Goal: Task Accomplishment & Management: Manage account settings

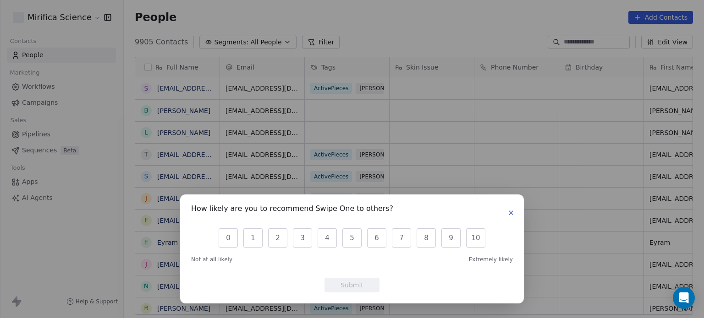
scroll to position [273, 573]
click at [514, 213] on button "button" at bounding box center [510, 213] width 11 height 11
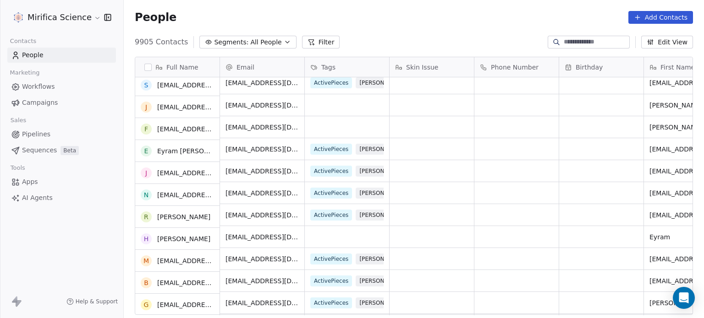
scroll to position [0, 0]
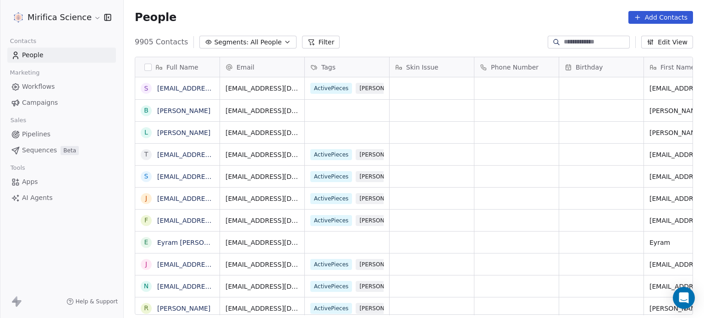
click at [586, 42] on input at bounding box center [596, 42] width 64 height 9
click at [44, 102] on span "Campaigns" at bounding box center [40, 103] width 36 height 10
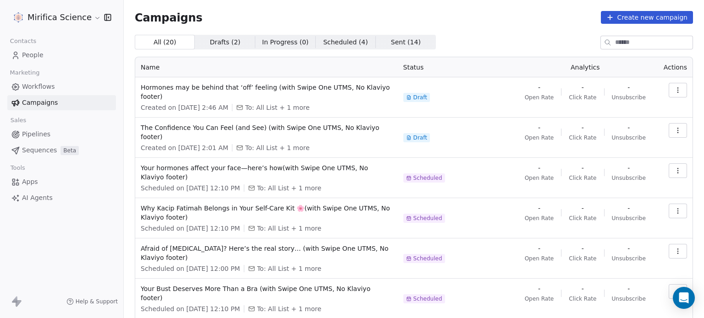
paste input "**********"
type input "**********"
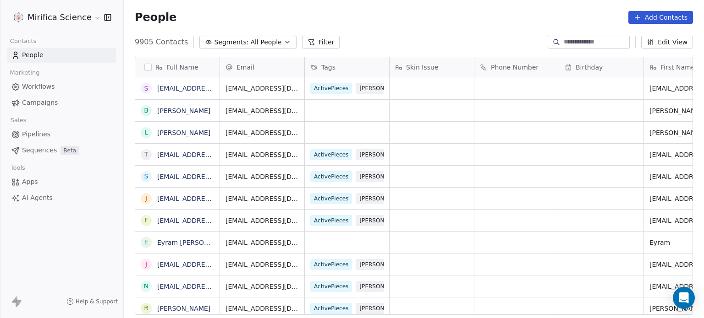
scroll to position [273, 573]
click at [28, 107] on span "Campaigns" at bounding box center [40, 103] width 36 height 10
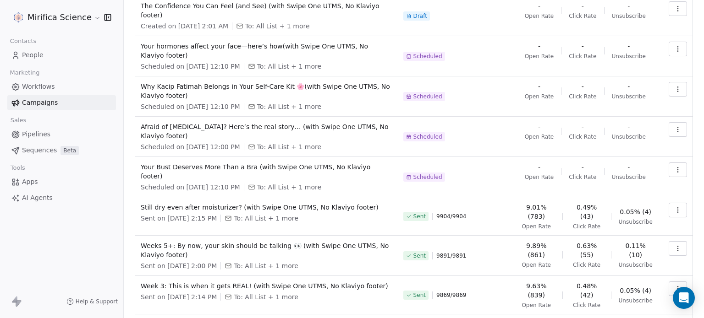
scroll to position [170, 0]
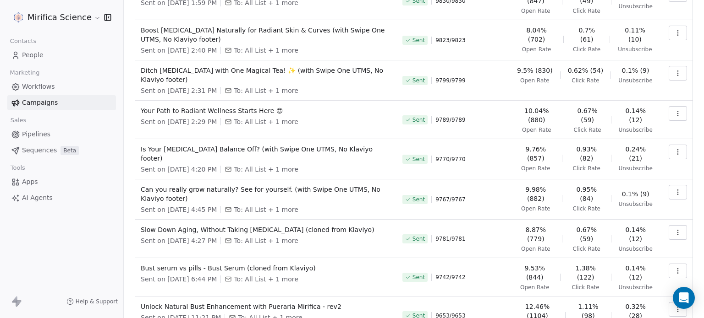
scroll to position [137, 0]
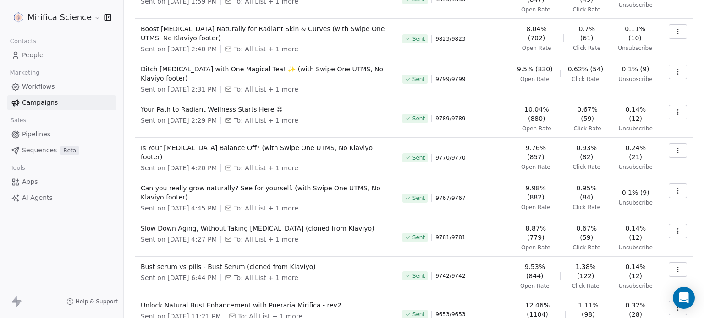
click at [529, 184] on span "9.98% (882)" at bounding box center [536, 193] width 38 height 18
click at [528, 184] on span "9.98% (882)" at bounding box center [536, 193] width 38 height 18
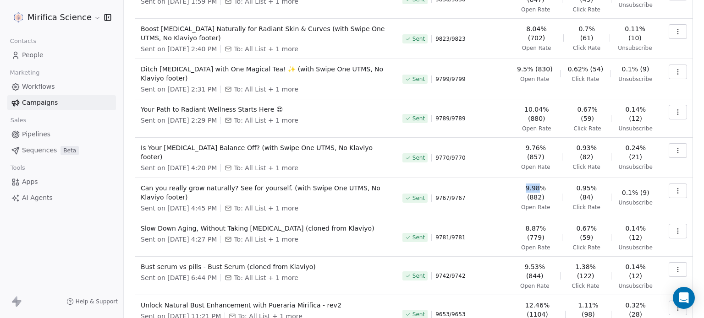
click at [528, 184] on span "9.98% (882)" at bounding box center [536, 193] width 38 height 18
click at [511, 178] on td "Sent 9767 / 9767" at bounding box center [454, 198] width 115 height 40
drag, startPoint x: 527, startPoint y: 175, endPoint x: 553, endPoint y: 181, distance: 26.3
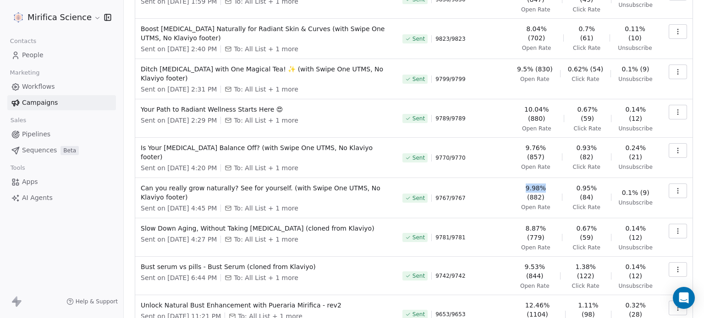
click at [554, 184] on span "9.98% (882)" at bounding box center [536, 193] width 38 height 18
copy span "9.98%"
drag, startPoint x: 574, startPoint y: 176, endPoint x: 604, endPoint y: 179, distance: 30.4
click at [604, 184] on div "9.98% (882) Open Rate 0.95% (84) Click Rate 0.1% (9) Unsubscribe" at bounding box center [585, 197] width 136 height 27
copy span "0.95%"
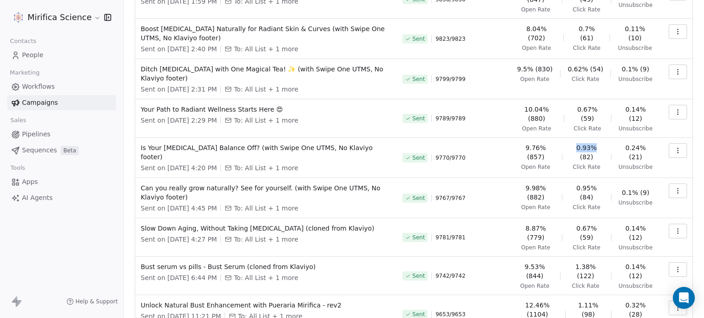
drag, startPoint x: 575, startPoint y: 135, endPoint x: 595, endPoint y: 138, distance: 19.9
click at [595, 143] on span "0.93% (82)" at bounding box center [586, 152] width 34 height 18
copy span "0.93%"
drag, startPoint x: 549, startPoint y: 137, endPoint x: 527, endPoint y: 141, distance: 22.4
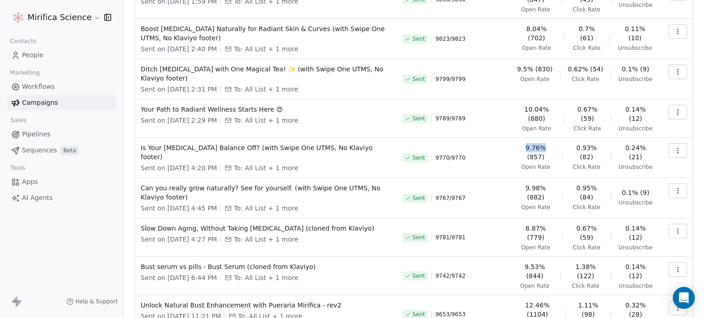
click at [527, 143] on span "9.76% (857)" at bounding box center [536, 152] width 38 height 18
copy span "9.76%"
drag, startPoint x: 525, startPoint y: 218, endPoint x: 546, endPoint y: 219, distance: 21.6
click at [546, 224] on span "8.87% (779)" at bounding box center [536, 233] width 38 height 18
copy span "8.87%"
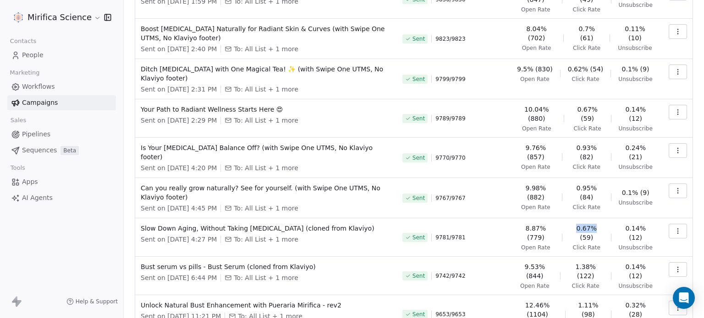
drag, startPoint x: 571, startPoint y: 216, endPoint x: 604, endPoint y: 216, distance: 33.0
click at [604, 224] on div "8.87% (779) Open Rate 0.67% (59) Click Rate 0.14% (12) Unsubscribe" at bounding box center [585, 237] width 136 height 27
copy span "0.67%"
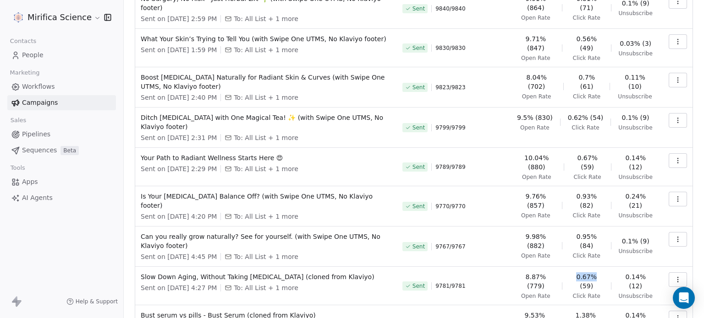
scroll to position [0, 0]
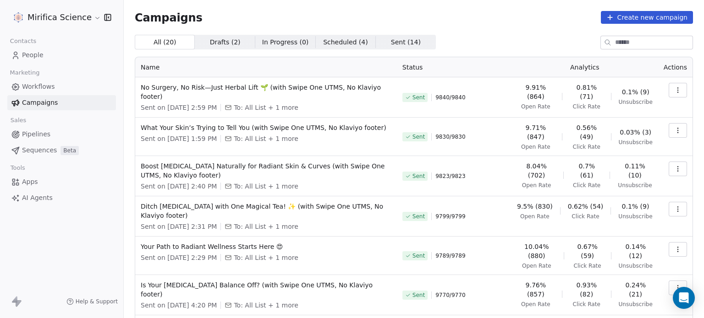
paste input "**********"
type input "**********"
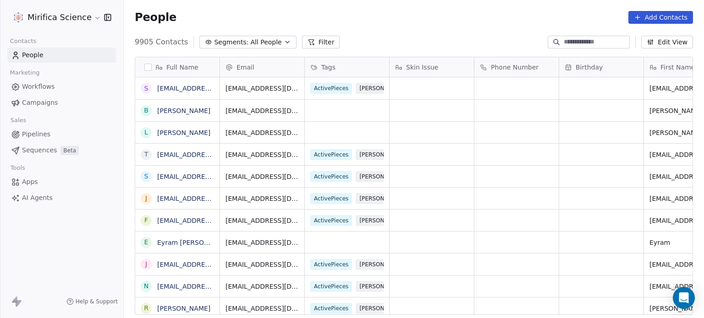
scroll to position [273, 573]
click at [46, 103] on span "Campaigns" at bounding box center [40, 103] width 36 height 10
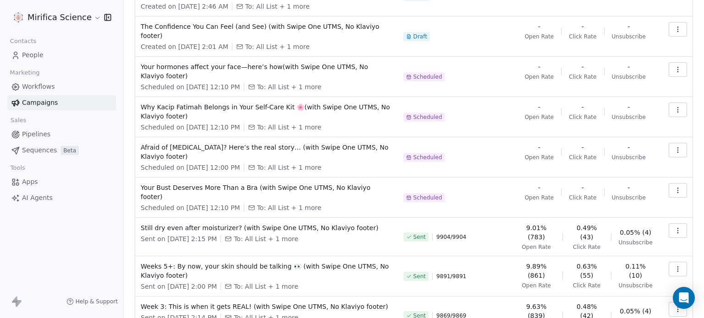
scroll to position [170, 0]
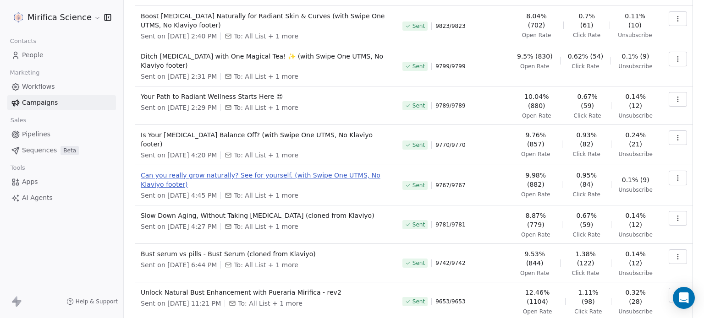
scroll to position [135, 0]
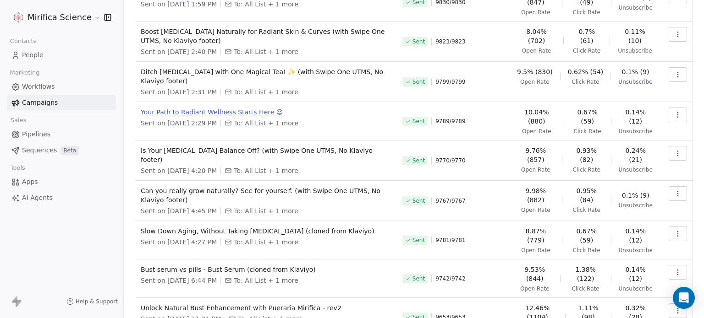
click at [163, 108] on span "Your Path to Radiant Wellness Starts Here 😍" at bounding box center [266, 112] width 251 height 9
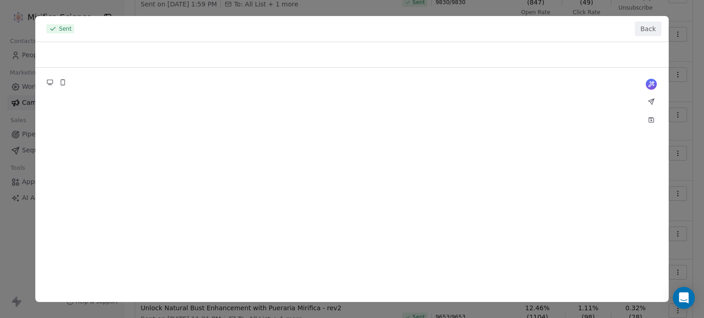
click at [650, 23] on button "Back" at bounding box center [648, 29] width 27 height 15
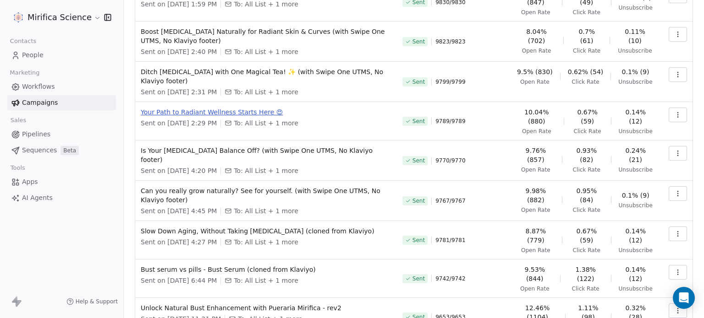
click at [205, 108] on span "Your Path to Radiant Wellness Starts Here 😍" at bounding box center [266, 112] width 251 height 9
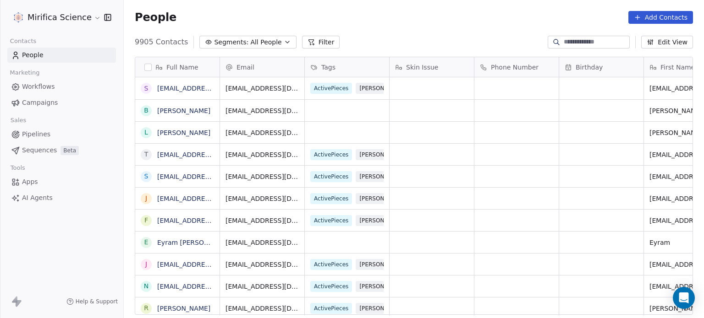
scroll to position [273, 573]
click at [57, 100] on link "Campaigns" at bounding box center [61, 102] width 109 height 15
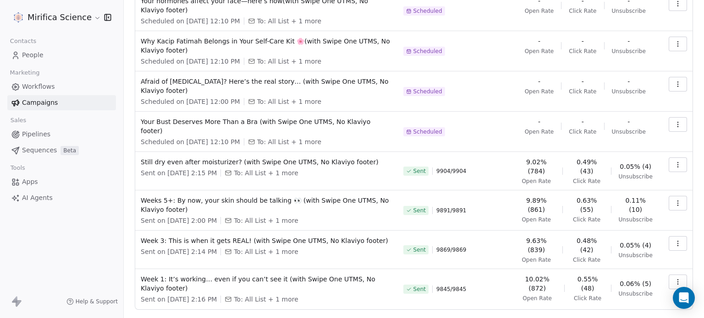
scroll to position [170, 0]
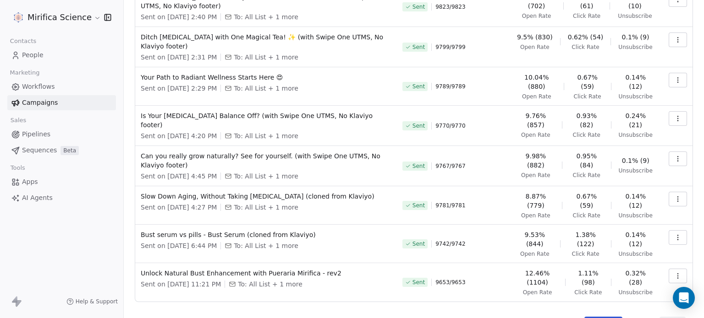
scroll to position [124, 0]
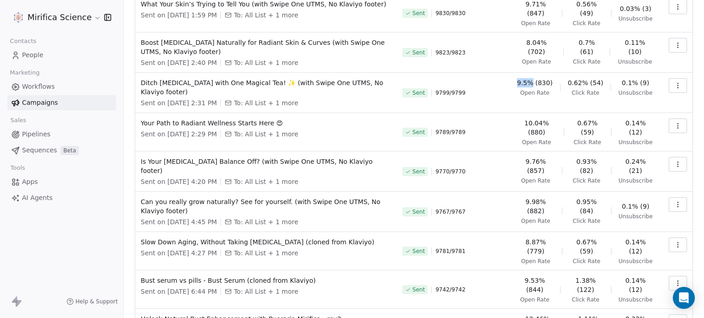
drag, startPoint x: 517, startPoint y: 69, endPoint x: 536, endPoint y: 74, distance: 19.4
click at [536, 74] on td "9.5% (830) Open Rate 0.62% (54) Click Rate 0.1% (9) Unsubscribe" at bounding box center [584, 93] width 147 height 40
copy span "9.5%"
drag, startPoint x: 568, startPoint y: 71, endPoint x: 587, endPoint y: 73, distance: 19.3
click at [587, 78] on span "0.62% (54)" at bounding box center [586, 82] width 36 height 9
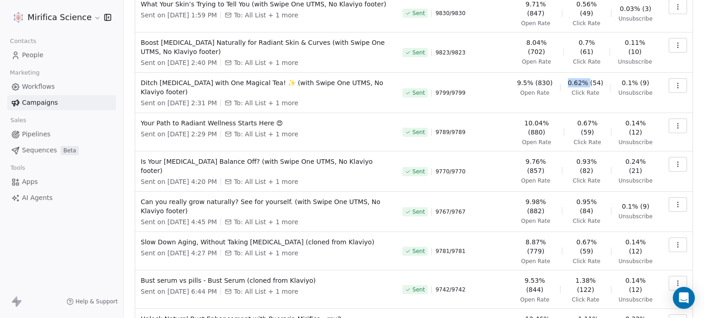
copy span "0.62%"
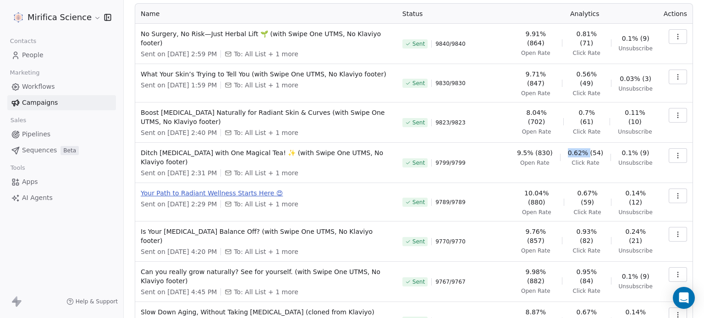
scroll to position [32, 0]
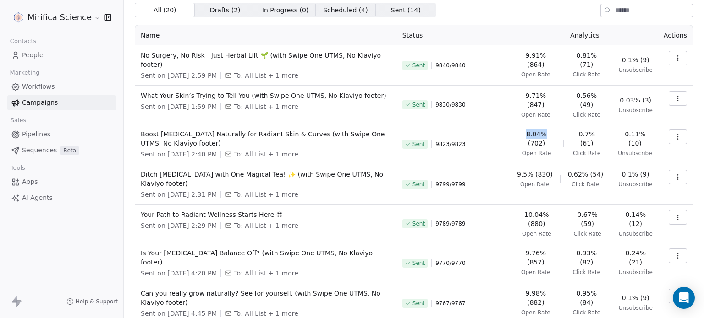
drag, startPoint x: 516, startPoint y: 120, endPoint x: 541, endPoint y: 124, distance: 24.6
click at [541, 124] on td "8.04% (702) Open Rate 0.7% (61) Click Rate 0.11% (10) Unsubscribe" at bounding box center [584, 144] width 147 height 40
copy span "8.04%"
drag, startPoint x: 570, startPoint y: 122, endPoint x: 586, endPoint y: 126, distance: 16.4
click at [586, 130] on div "8.04% (702) Open Rate 0.7% (61) Click Rate 0.11% (10) Unsubscribe" at bounding box center [585, 143] width 136 height 27
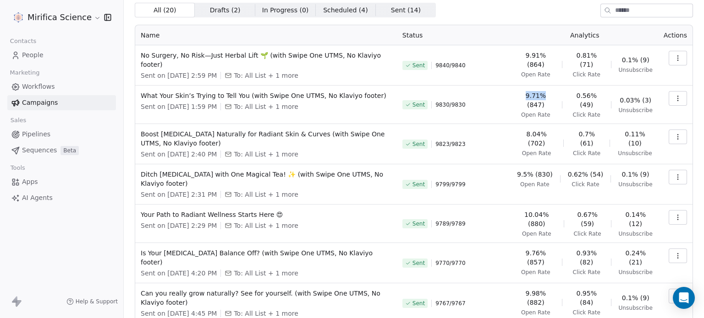
drag, startPoint x: 528, startPoint y: 83, endPoint x: 549, endPoint y: 90, distance: 21.6
click at [549, 91] on span "9.71% (847)" at bounding box center [536, 100] width 38 height 18
drag, startPoint x: 571, startPoint y: 83, endPoint x: 594, endPoint y: 84, distance: 22.9
click at [594, 91] on span "0.56% (49)" at bounding box center [586, 100] width 34 height 18
drag, startPoint x: 521, startPoint y: 52, endPoint x: 537, endPoint y: 55, distance: 16.2
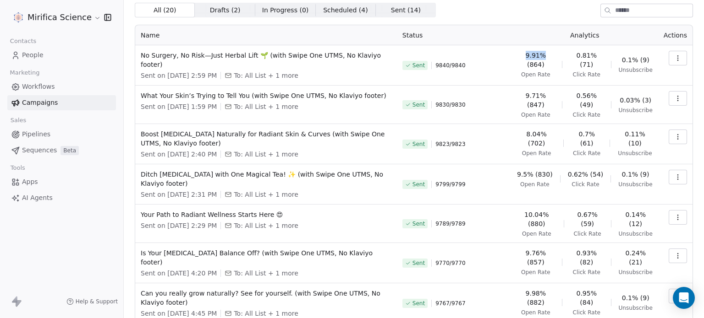
click at [537, 55] on span "9.91% (864)" at bounding box center [536, 60] width 38 height 18
drag, startPoint x: 569, startPoint y: 52, endPoint x: 588, endPoint y: 56, distance: 19.7
click at [588, 56] on div "9.91% (864) Open Rate 0.81% (71) Click Rate 0.1% (9) Unsubscribe" at bounding box center [585, 64] width 136 height 27
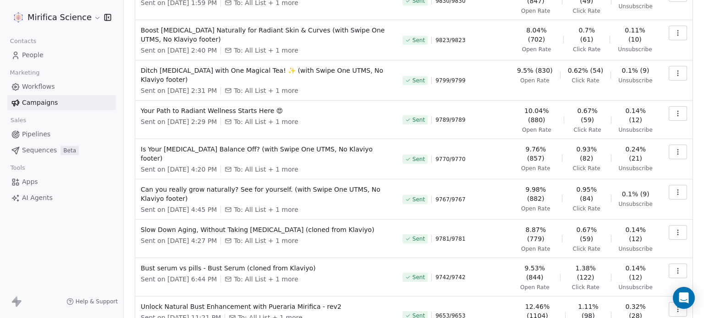
scroll to position [181, 0]
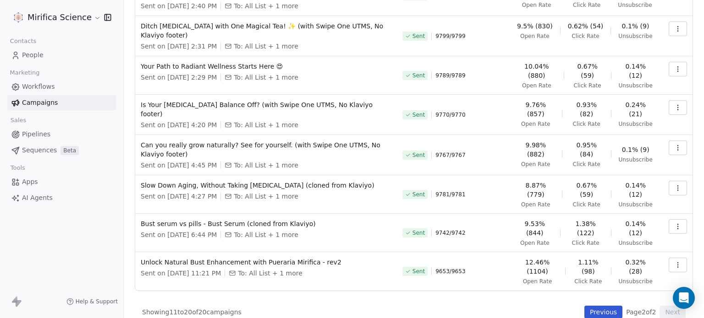
click at [596, 306] on button "Previous" at bounding box center [603, 312] width 38 height 13
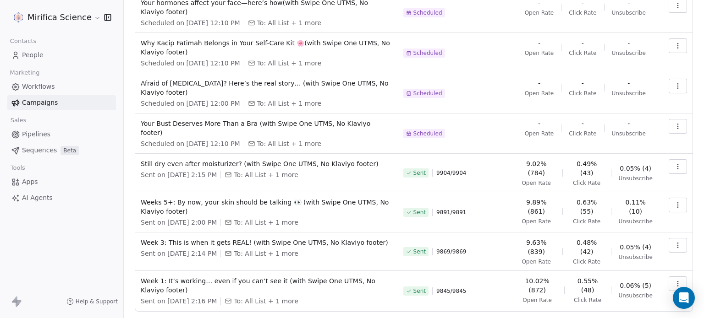
scroll to position [170, 0]
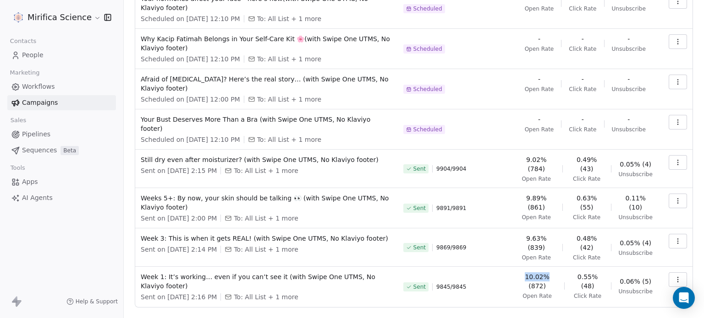
drag, startPoint x: 528, startPoint y: 247, endPoint x: 552, endPoint y: 247, distance: 24.3
click at [552, 273] on span "10.02% (872)" at bounding box center [537, 282] width 39 height 18
drag, startPoint x: 575, startPoint y: 248, endPoint x: 595, endPoint y: 252, distance: 20.1
click at [595, 273] on span "0.55% (48)" at bounding box center [588, 282] width 32 height 18
drag, startPoint x: 525, startPoint y: 209, endPoint x: 553, endPoint y: 210, distance: 27.5
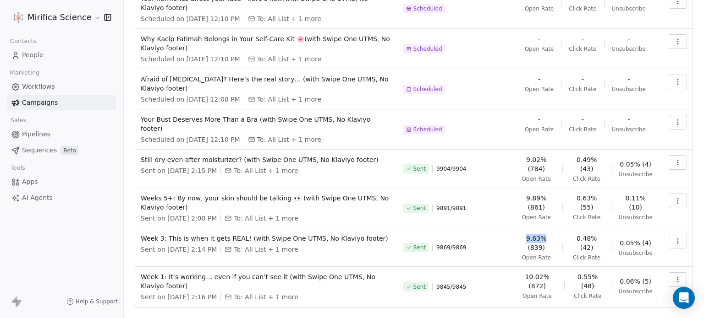
click at [555, 234] on div "9.63% (839) Open Rate 0.48% (42) Click Rate 0.05% (4) Unsubscribe" at bounding box center [585, 247] width 135 height 27
drag, startPoint x: 573, startPoint y: 211, endPoint x: 607, endPoint y: 207, distance: 34.6
click at [607, 234] on div "9.63% (839) Open Rate 0.48% (42) Click Rate 0.05% (4) Unsubscribe" at bounding box center [585, 247] width 135 height 27
drag, startPoint x: 526, startPoint y: 168, endPoint x: 549, endPoint y: 172, distance: 23.4
click at [552, 194] on span "9.89% (861)" at bounding box center [536, 203] width 37 height 18
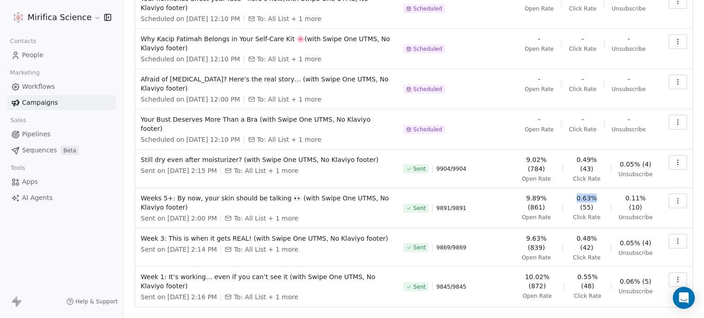
drag, startPoint x: 573, startPoint y: 168, endPoint x: 595, endPoint y: 171, distance: 21.8
click at [595, 194] on span "0.63% (55)" at bounding box center [586, 203] width 33 height 18
drag, startPoint x: 528, startPoint y: 130, endPoint x: 546, endPoint y: 135, distance: 18.6
click at [553, 155] on span "9.02% (784)" at bounding box center [536, 164] width 37 height 18
drag, startPoint x: 576, startPoint y: 130, endPoint x: 594, endPoint y: 131, distance: 17.4
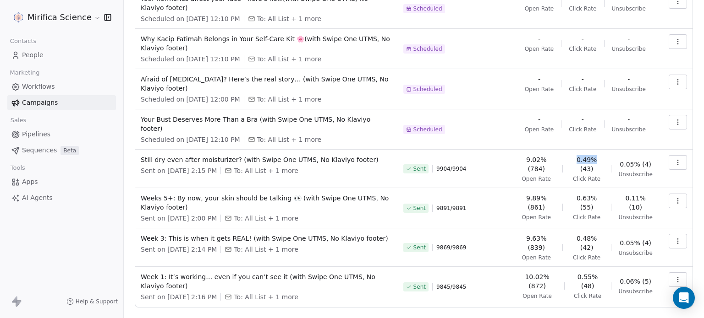
click at [594, 155] on span "0.49% (43)" at bounding box center [586, 164] width 33 height 18
click at [293, 214] on span "To: All List + 1 more" at bounding box center [266, 218] width 64 height 9
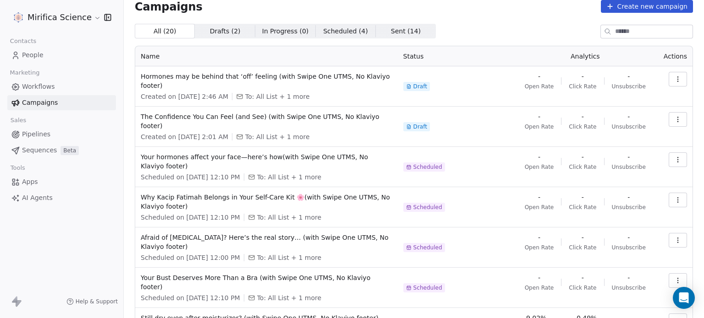
scroll to position [0, 0]
